Goal: Task Accomplishment & Management: Manage account settings

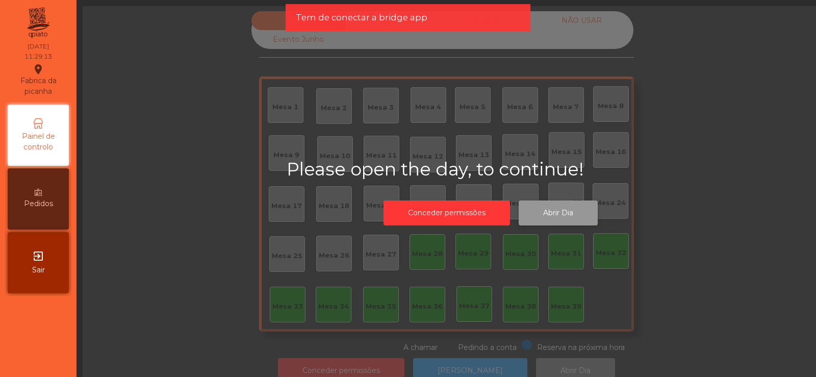
click at [556, 215] on button "Abrir Dia" at bounding box center [557, 212] width 79 height 25
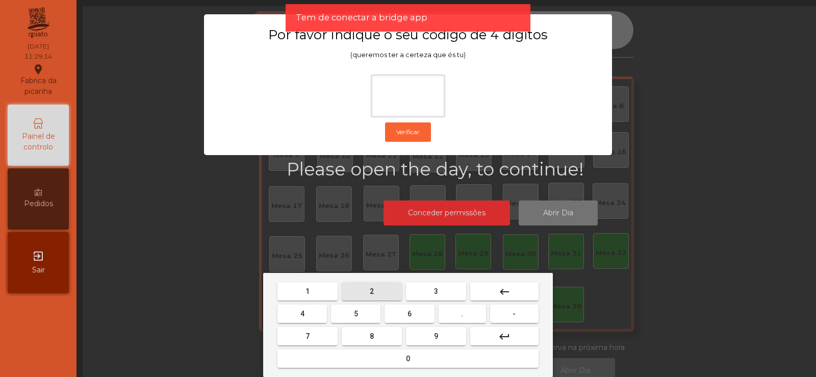
click at [372, 291] on span "2" at bounding box center [372, 291] width 4 height 8
click at [409, 313] on span "6" at bounding box center [409, 313] width 4 height 8
click at [313, 335] on button "7" at bounding box center [307, 336] width 60 height 18
click at [361, 313] on button "5" at bounding box center [355, 313] width 49 height 18
type input "****"
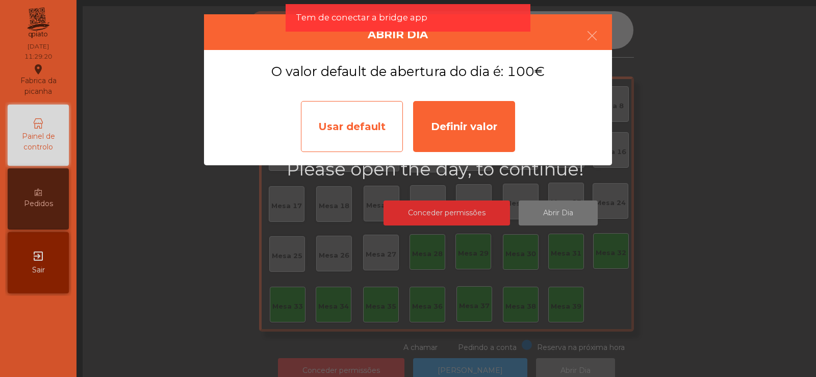
click at [337, 132] on div "Usar default" at bounding box center [352, 126] width 102 height 51
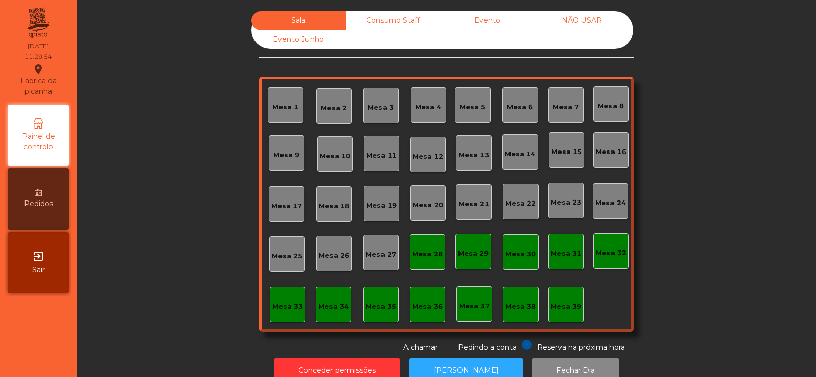
click at [567, 314] on div "Mesa 39" at bounding box center [566, 305] width 36 height 36
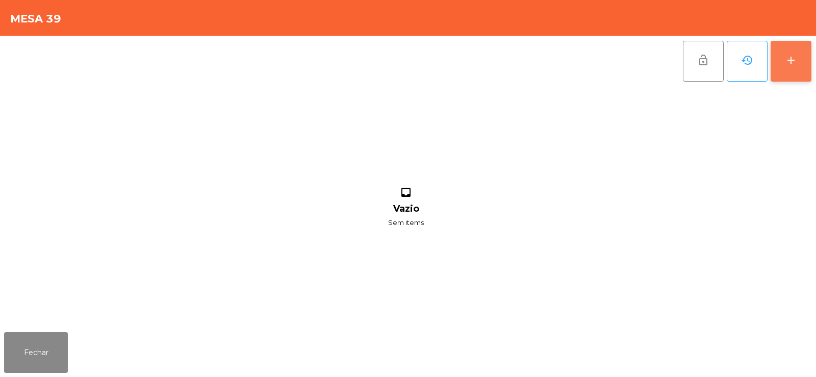
click at [802, 64] on button "add" at bounding box center [790, 61] width 41 height 41
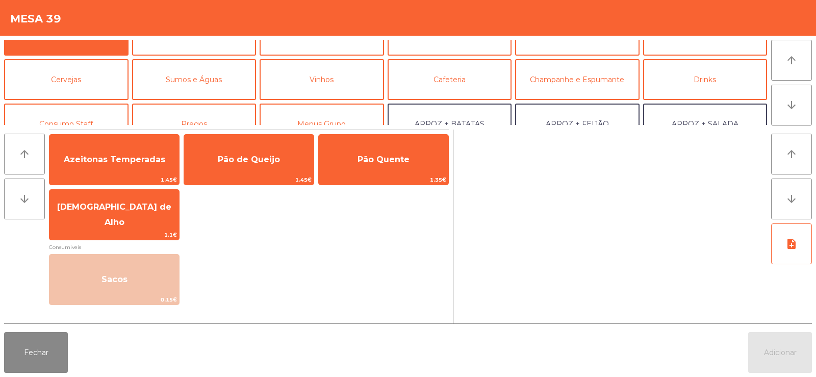
scroll to position [33, 0]
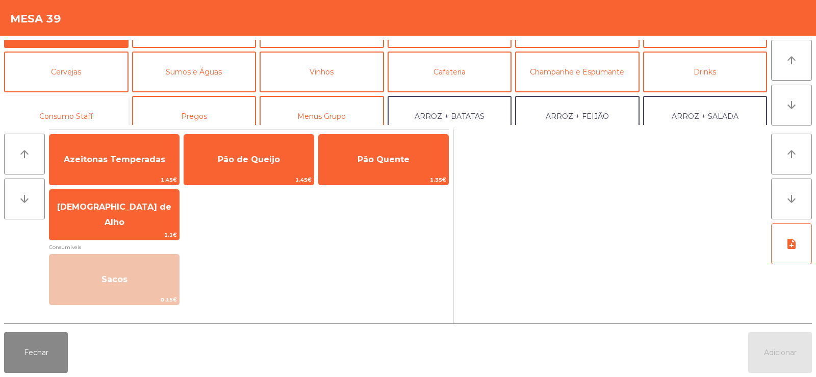
click at [51, 105] on button "Consumo Staff" at bounding box center [66, 116] width 124 height 41
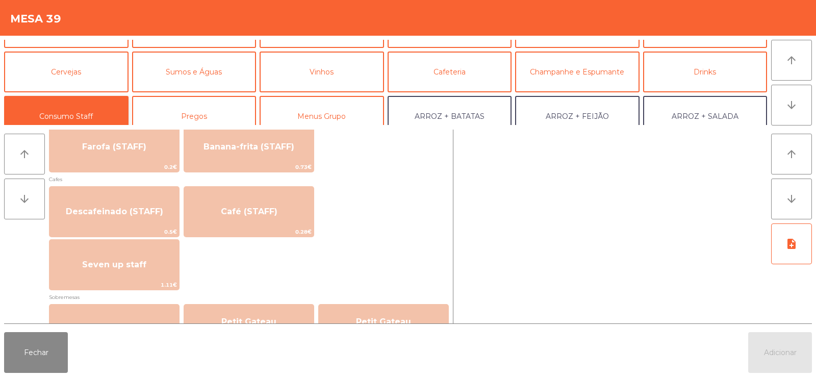
scroll to position [552, 0]
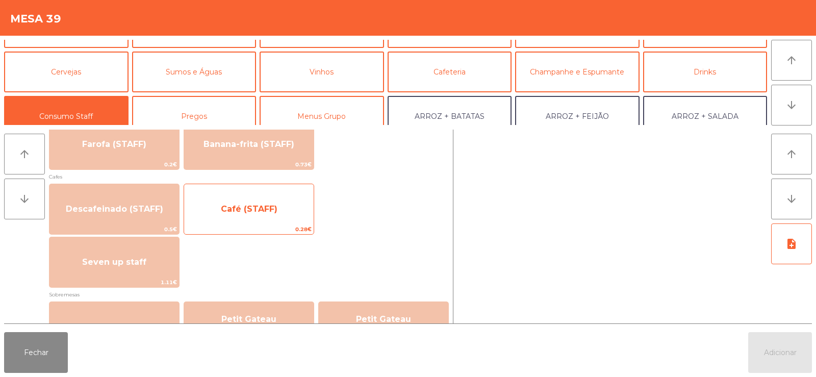
click at [243, 213] on span "Café (STAFF)" at bounding box center [249, 209] width 57 height 10
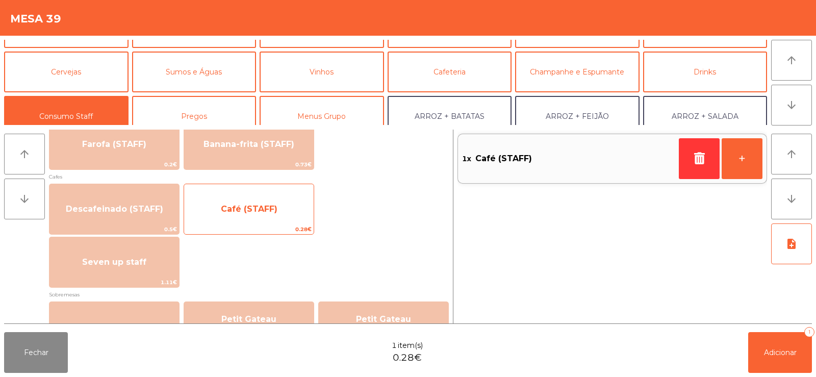
click at [237, 221] on span "Café (STAFF)" at bounding box center [248, 209] width 129 height 28
click at [238, 233] on span "0.28€" at bounding box center [248, 229] width 129 height 10
click at [249, 221] on span "Café (STAFF)" at bounding box center [248, 209] width 129 height 28
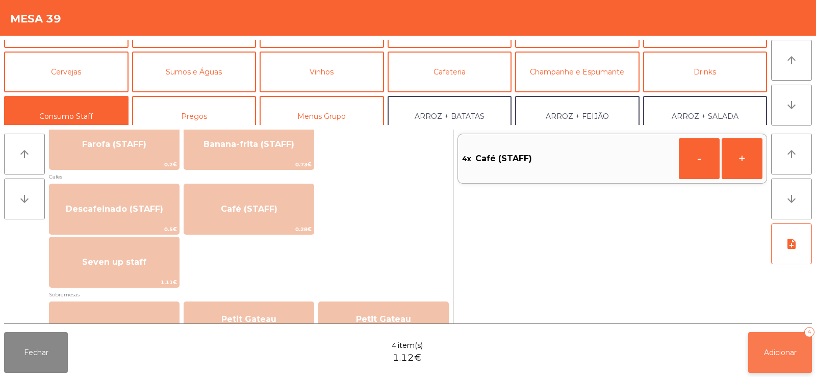
click at [777, 354] on span "Adicionar" at bounding box center [780, 352] width 33 height 9
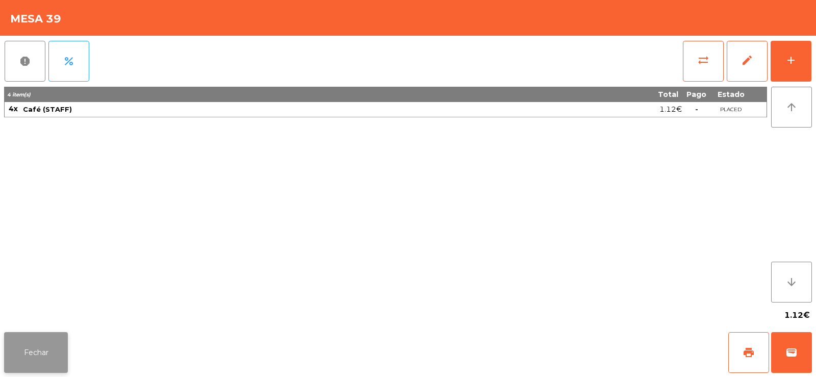
click at [58, 347] on button "Fechar" at bounding box center [36, 352] width 64 height 41
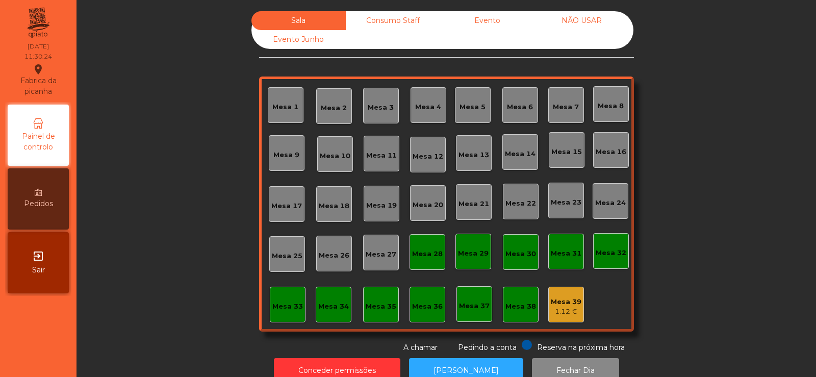
scroll to position [25, 0]
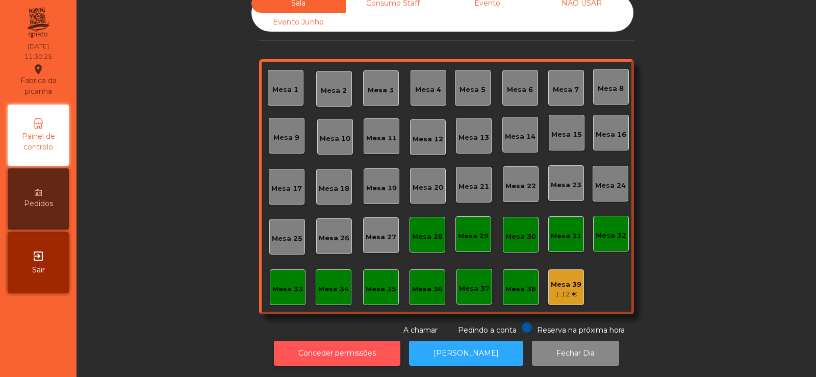
click at [326, 349] on button "Conceder permissões" at bounding box center [337, 353] width 126 height 25
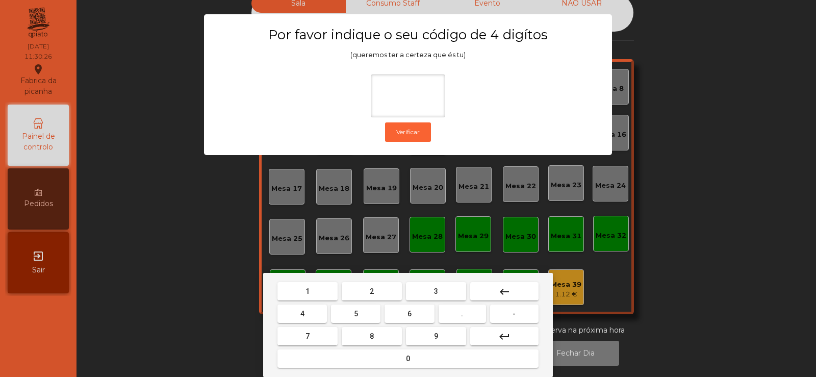
click at [383, 290] on button "2" at bounding box center [372, 291] width 60 height 18
click at [404, 315] on button "6" at bounding box center [408, 313] width 49 height 18
click at [323, 336] on button "7" at bounding box center [307, 336] width 60 height 18
click at [355, 309] on span "5" at bounding box center [356, 313] width 4 height 8
type input "****"
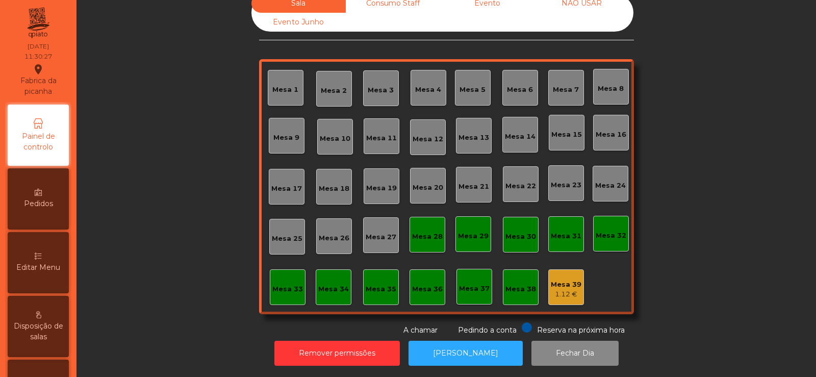
click at [47, 267] on span "Editar Menu" at bounding box center [38, 267] width 44 height 11
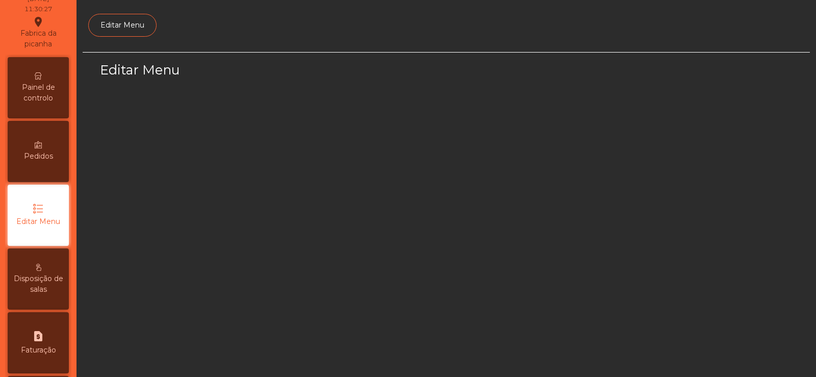
select select "*"
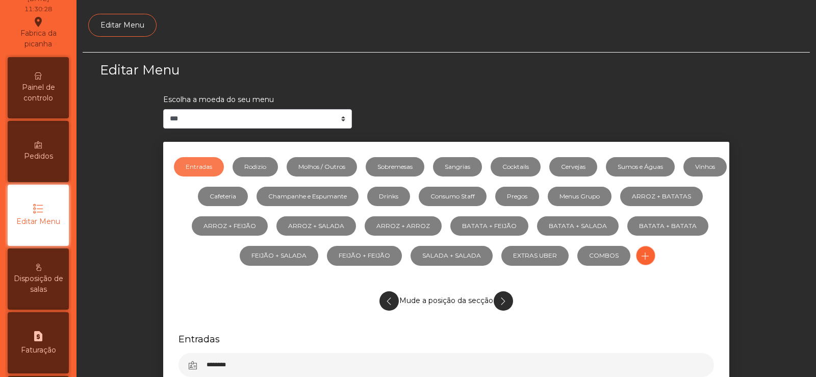
scroll to position [74, 0]
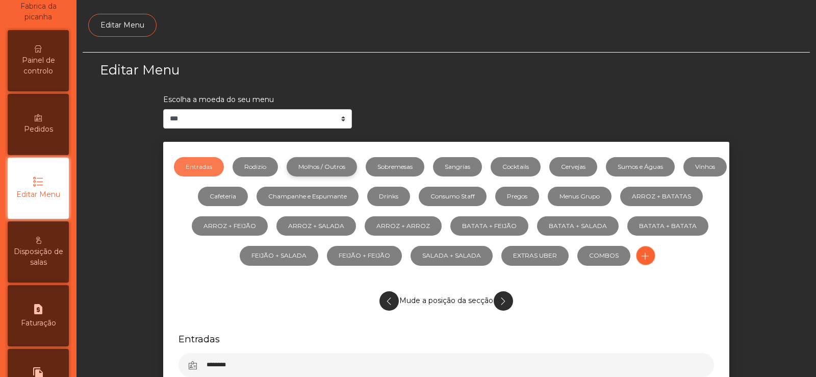
click at [356, 165] on link "Molhos / Outros" at bounding box center [322, 166] width 70 height 19
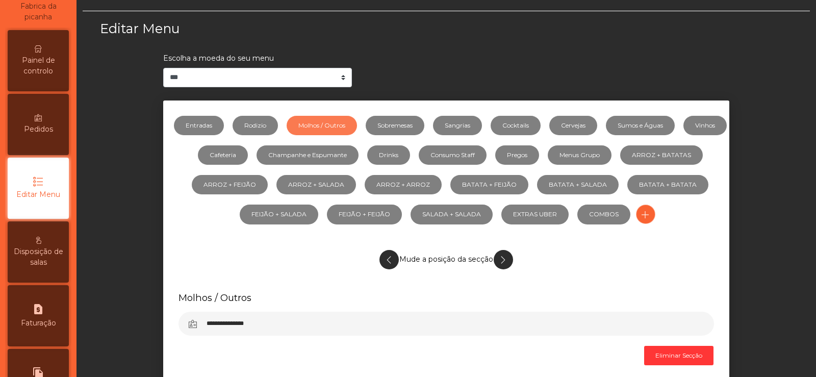
scroll to position [41, 0]
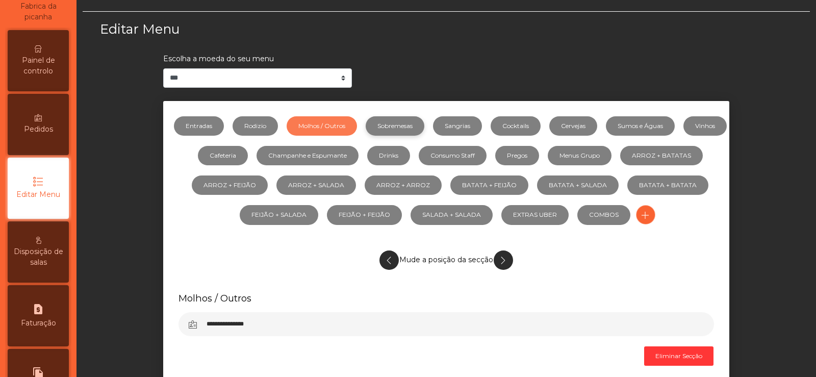
click at [424, 125] on link "Sobremesas" at bounding box center [395, 125] width 59 height 19
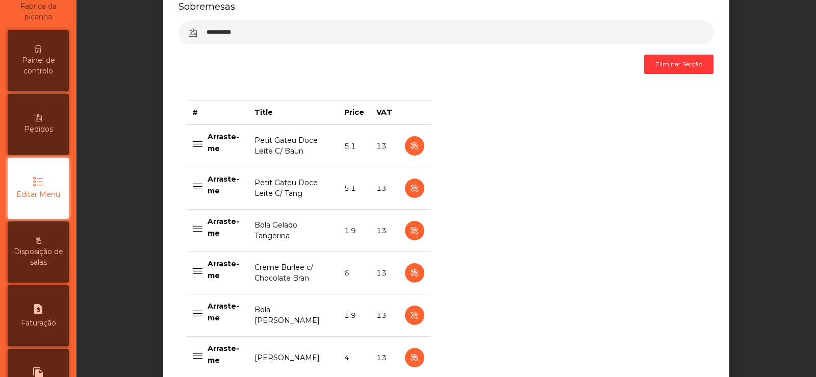
scroll to position [354, 0]
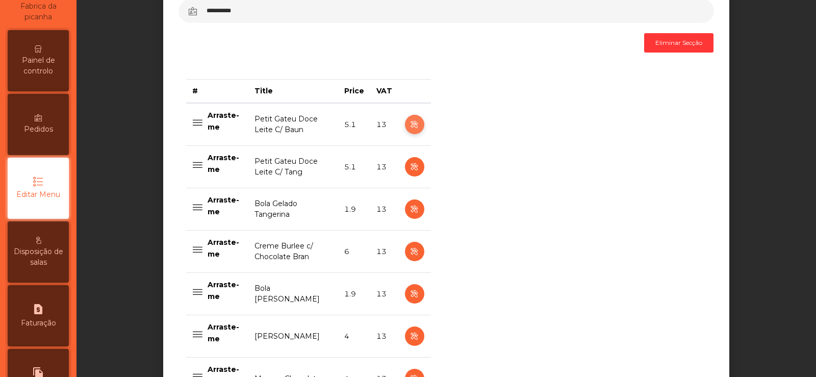
click at [407, 119] on button "button" at bounding box center [414, 124] width 19 height 19
select select "**"
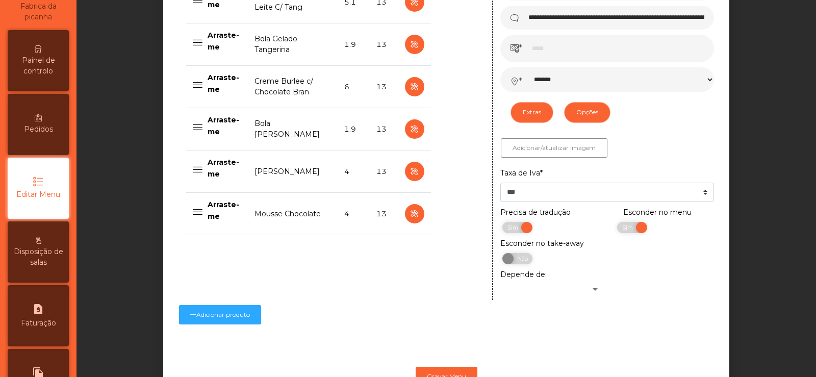
scroll to position [550, 0]
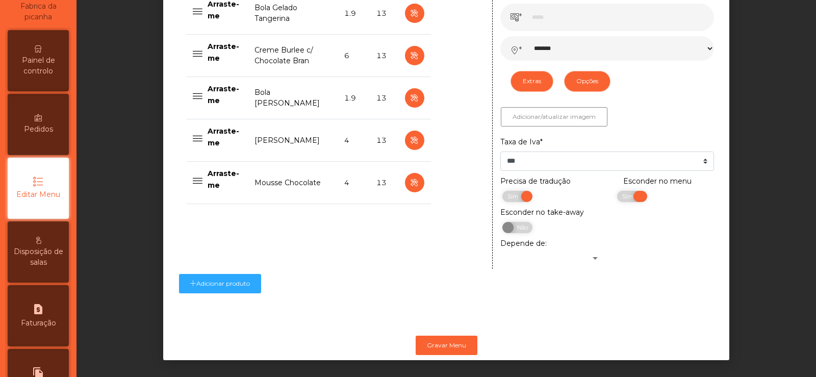
click at [616, 198] on span "Sim" at bounding box center [628, 196] width 25 height 11
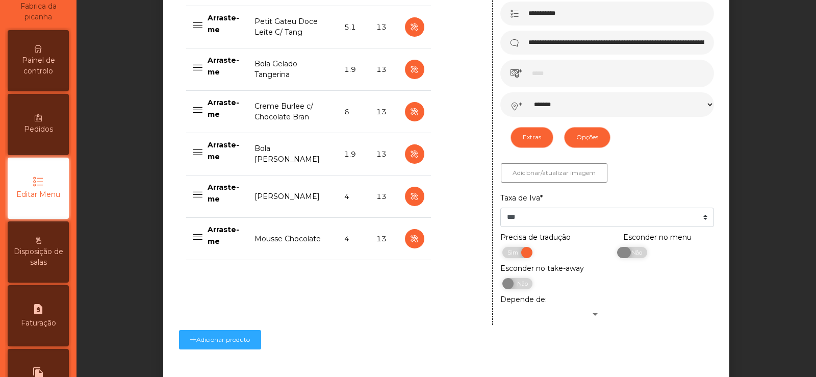
scroll to position [515, 0]
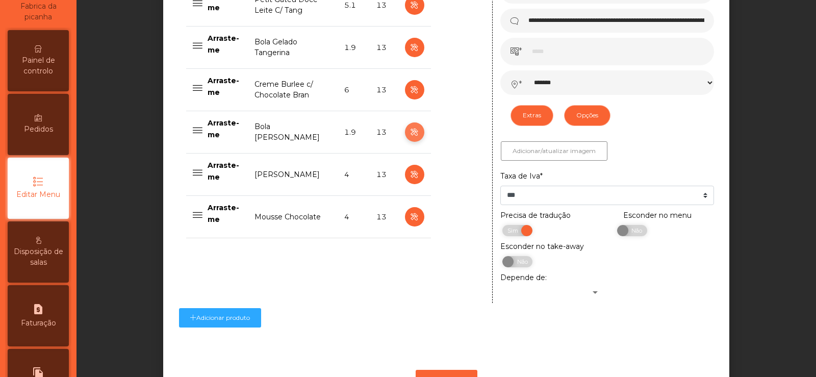
click at [412, 135] on icon "button" at bounding box center [414, 132] width 12 height 13
type input "**********"
type input "******"
type input "***"
select select "*******"
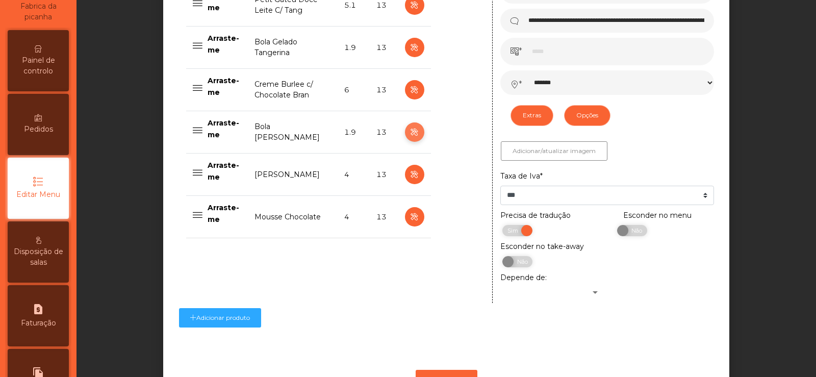
select select "**"
click at [617, 232] on span "Sim" at bounding box center [628, 230] width 25 height 11
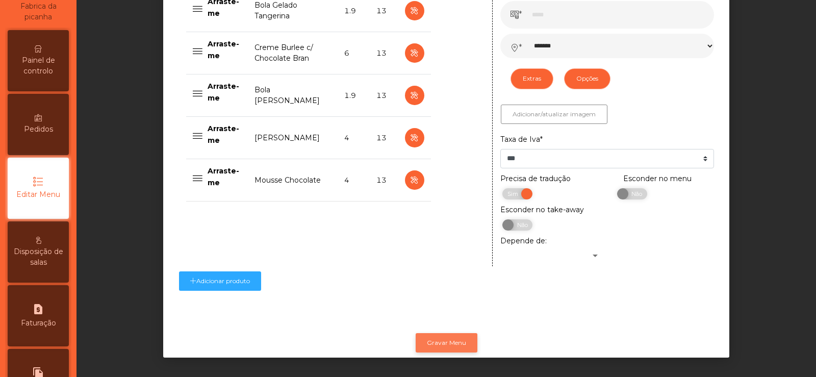
click at [445, 333] on button "Gravar Menu" at bounding box center [446, 342] width 62 height 19
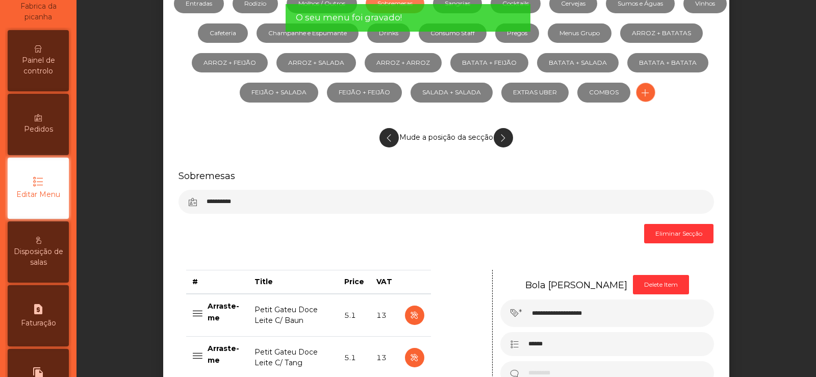
scroll to position [0, 0]
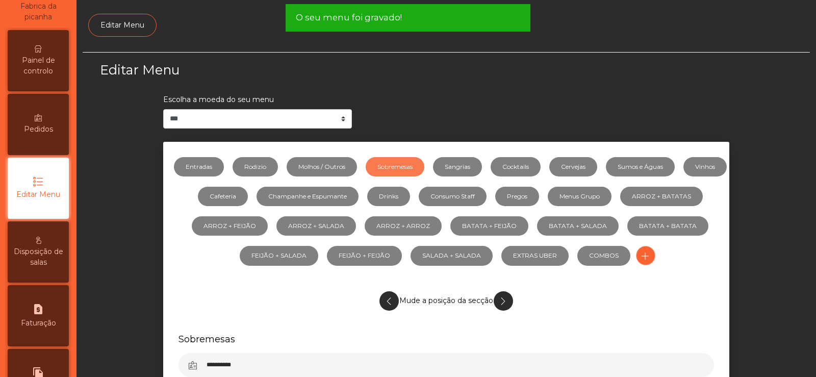
click at [46, 61] on span "Painel de controlo" at bounding box center [38, 65] width 56 height 21
